Goal: Task Accomplishment & Management: Check status

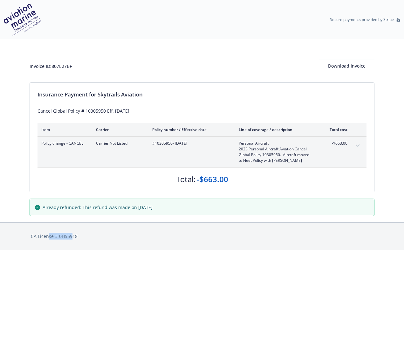
drag, startPoint x: 59, startPoint y: 306, endPoint x: 73, endPoint y: 306, distance: 13.3
click at [73, 250] on html "Secure payments provided by Stripe Invoice ID: 807E27BF Download Invoice Insura…" at bounding box center [202, 125] width 404 height 250
click at [47, 250] on html "Secure payments provided by Stripe Invoice ID: 807E27BF Download Invoice Insura…" at bounding box center [202, 125] width 404 height 250
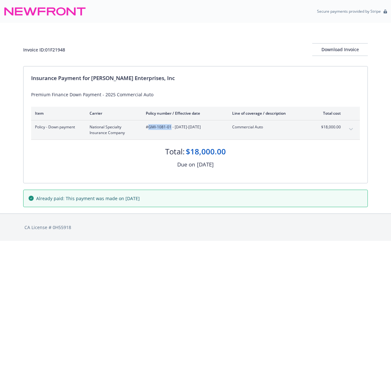
drag, startPoint x: 149, startPoint y: 129, endPoint x: 171, endPoint y: 130, distance: 22.6
click at [171, 130] on div "#GMI-1081-01 - 06/06/2025-06/06/2026" at bounding box center [184, 129] width 76 height 11
copy span "GMI-1081-01"
